Goal: Complete application form

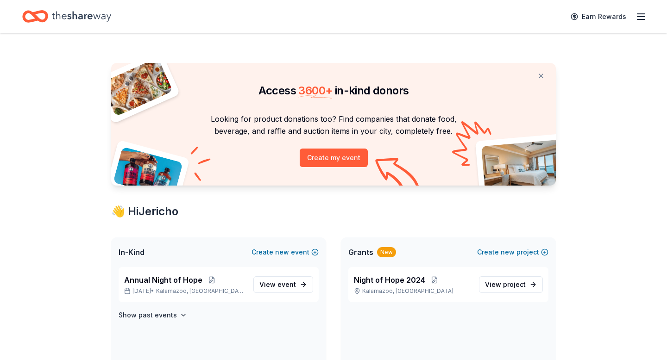
scroll to position [124, 0]
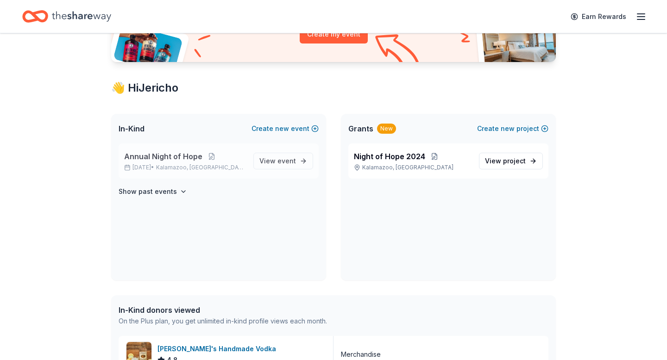
click at [229, 158] on p "Annual Night of Hope" at bounding box center [185, 156] width 122 height 11
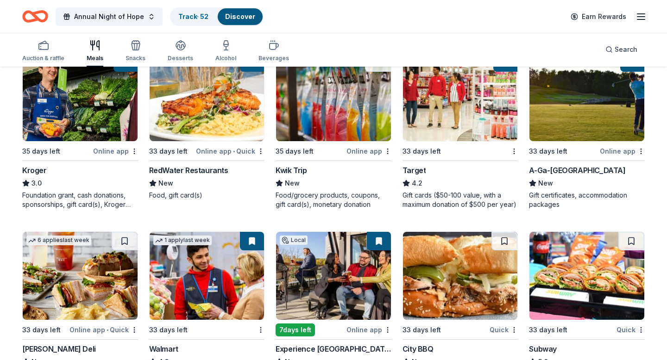
scroll to position [466, 0]
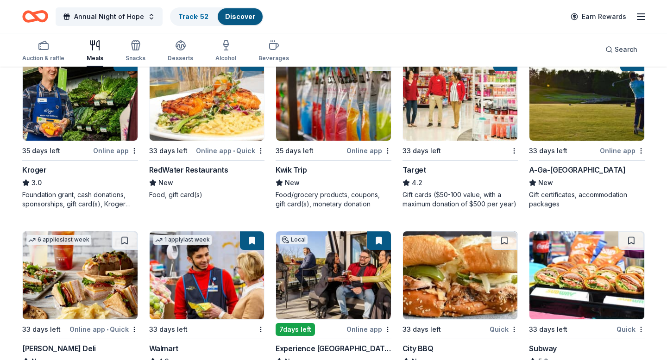
click at [214, 109] on img at bounding box center [207, 97] width 115 height 88
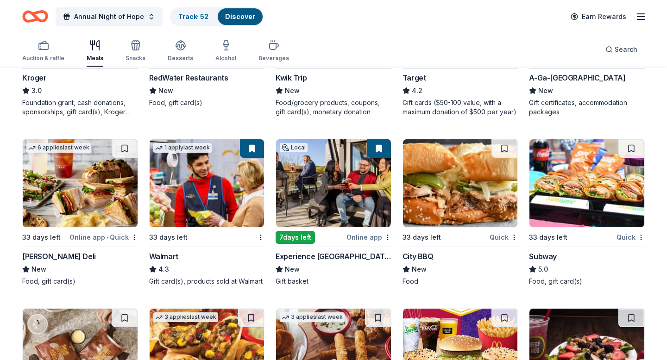
click at [341, 195] on img at bounding box center [333, 183] width 115 height 88
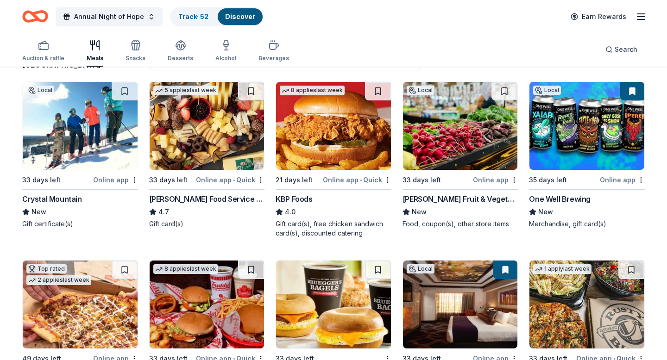
scroll to position [0, 0]
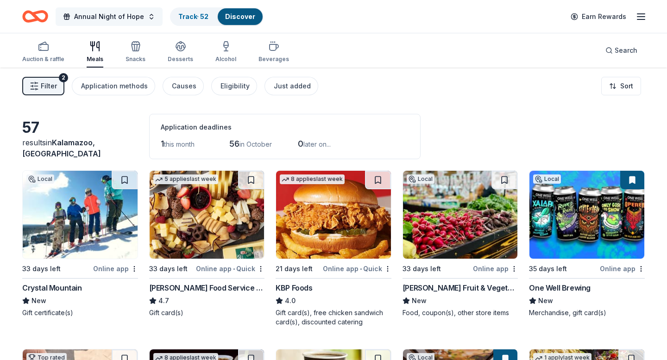
click at [149, 21] on button "Annual Night of Hope" at bounding box center [109, 16] width 107 height 19
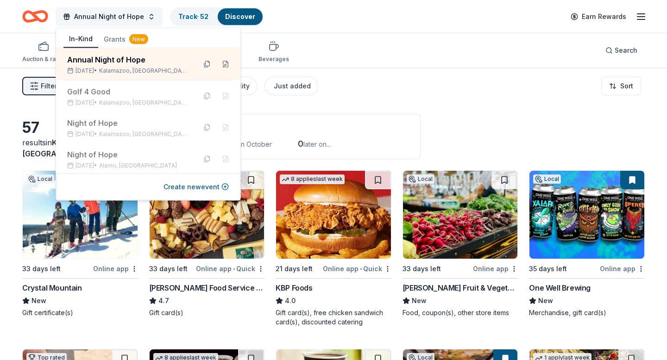
click at [149, 21] on button "Annual Night of Hope" at bounding box center [109, 16] width 107 height 19
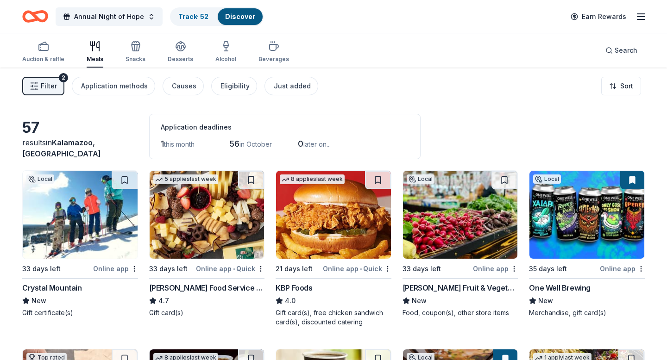
click at [187, 147] on span "this month" at bounding box center [179, 144] width 31 height 8
click at [620, 52] on span "Search" at bounding box center [625, 50] width 23 height 11
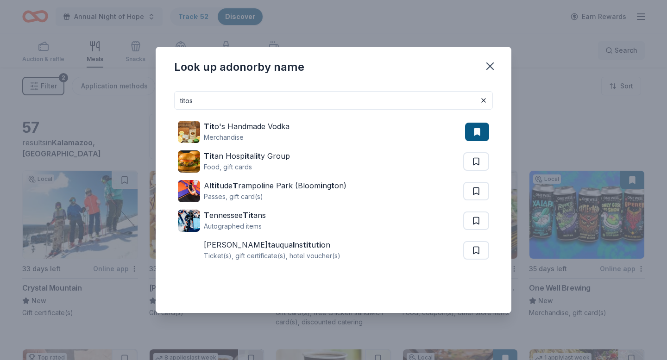
type input "titos"
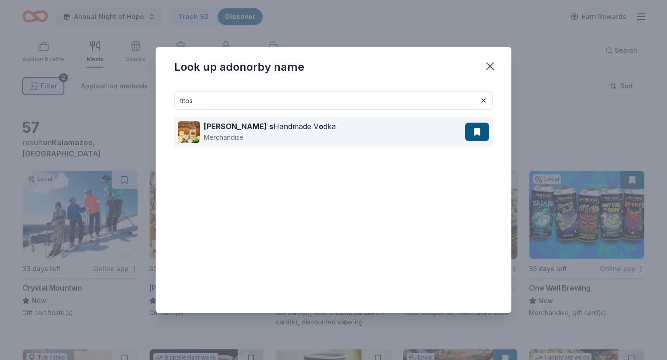
click at [292, 137] on div "Tito ' s Handmade V o dka Merchandise" at bounding box center [321, 132] width 287 height 30
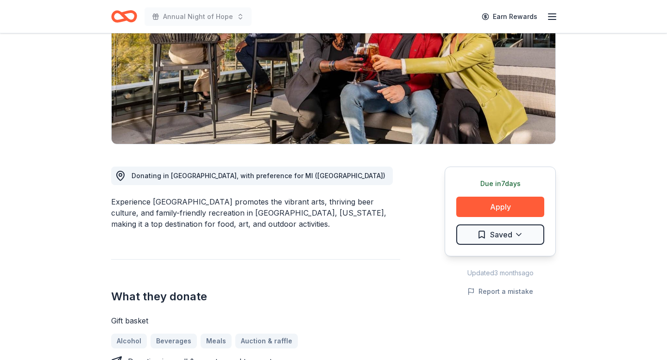
scroll to position [141, 0]
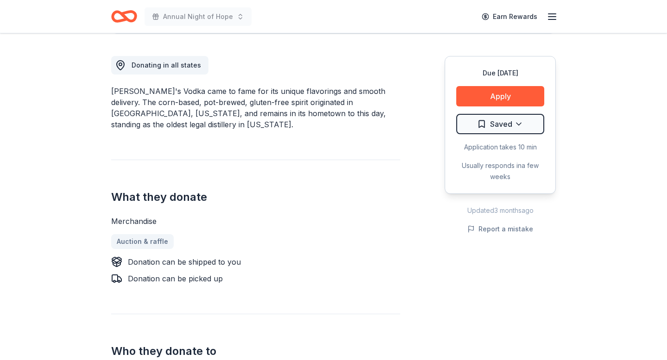
scroll to position [249, 0]
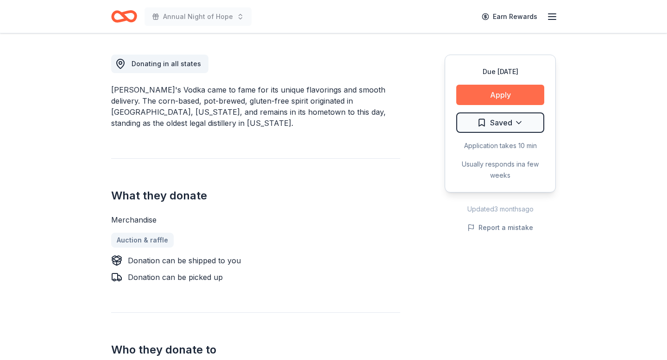
click at [501, 89] on button "Apply" at bounding box center [500, 95] width 88 height 20
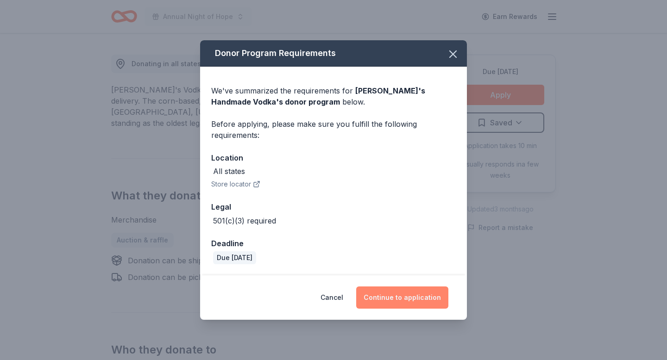
click at [394, 294] on button "Continue to application" at bounding box center [402, 298] width 92 height 22
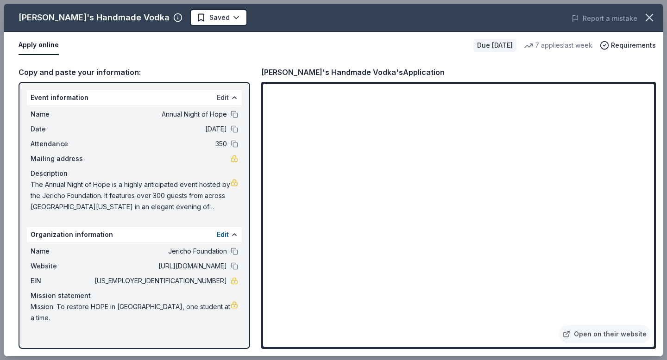
click at [224, 97] on button "Edit" at bounding box center [223, 97] width 12 height 11
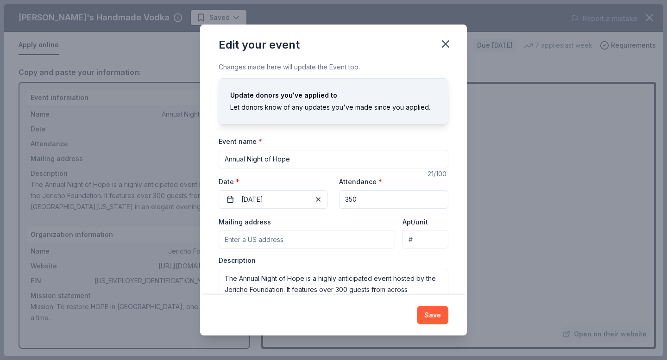
click at [366, 198] on input "350" at bounding box center [393, 199] width 109 height 19
type input "275"
click at [433, 318] on button "Save" at bounding box center [432, 315] width 31 height 19
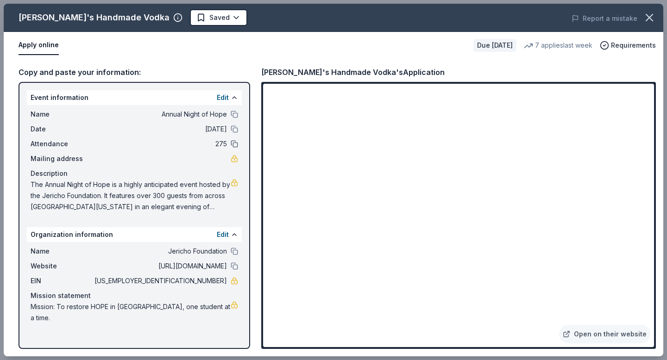
click at [232, 146] on button at bounding box center [234, 143] width 7 height 7
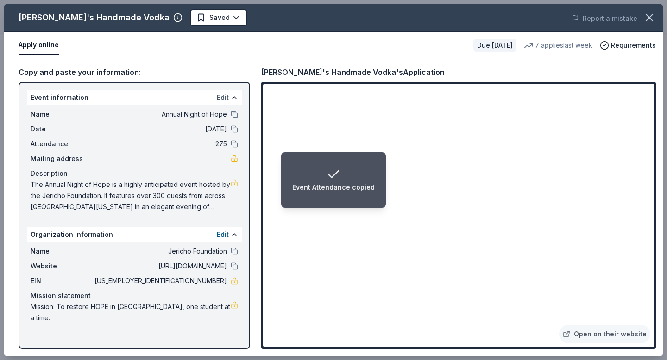
click at [228, 95] on button "Edit" at bounding box center [223, 97] width 12 height 11
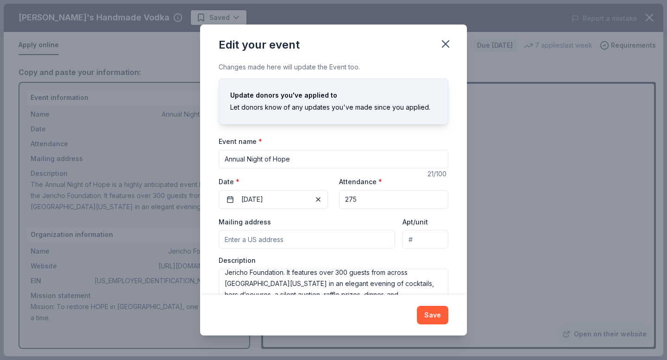
scroll to position [18, 0]
click at [325, 272] on textarea "The Annual Night of Hope is a highly anticipated event hosted by the Jericho Fo…" at bounding box center [334, 290] width 230 height 42
type textarea "The Annual Night of Hope is a highly anticipated event hosted by the Jericho Fo…"
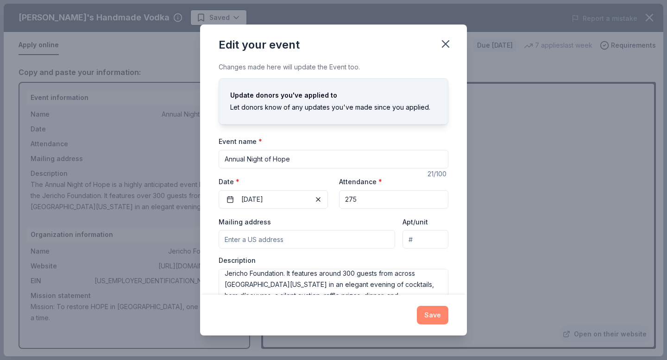
click at [437, 311] on button "Save" at bounding box center [432, 315] width 31 height 19
